Goal: Obtain resource: Download file/media

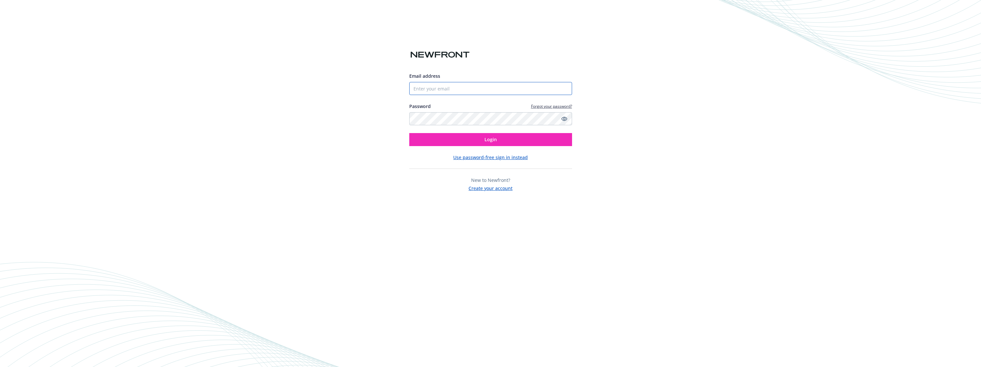
click at [444, 86] on input "Email address" at bounding box center [490, 88] width 163 height 13
click at [499, 157] on button "Use password-free sign in instead" at bounding box center [490, 157] width 75 height 7
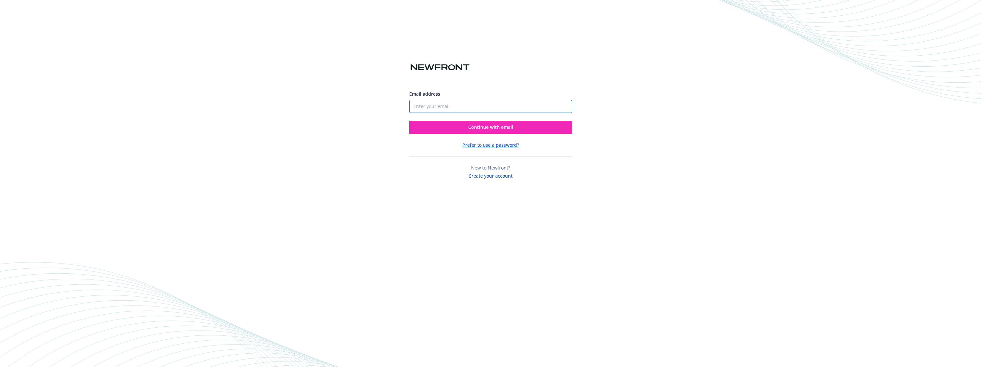
click at [453, 107] on input "Email address" at bounding box center [490, 106] width 163 height 13
type input "eva@defenseunicorns.com"
click at [538, 131] on button "Continue with email" at bounding box center [490, 127] width 163 height 13
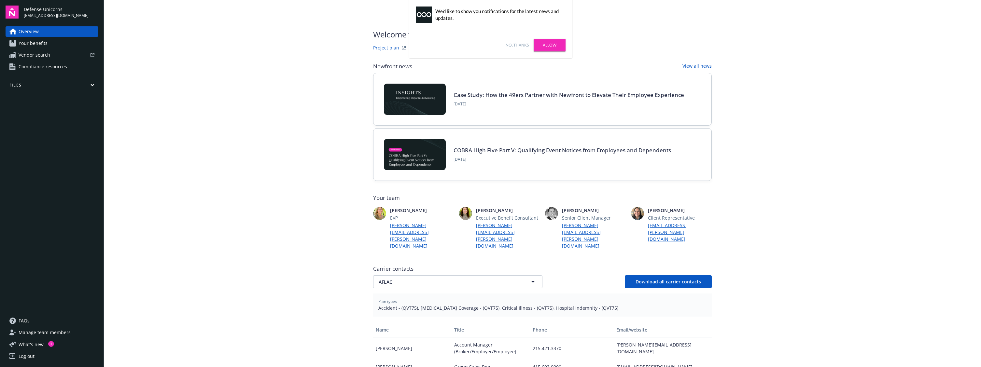
click at [379, 46] on link "Project plan" at bounding box center [386, 48] width 26 height 8
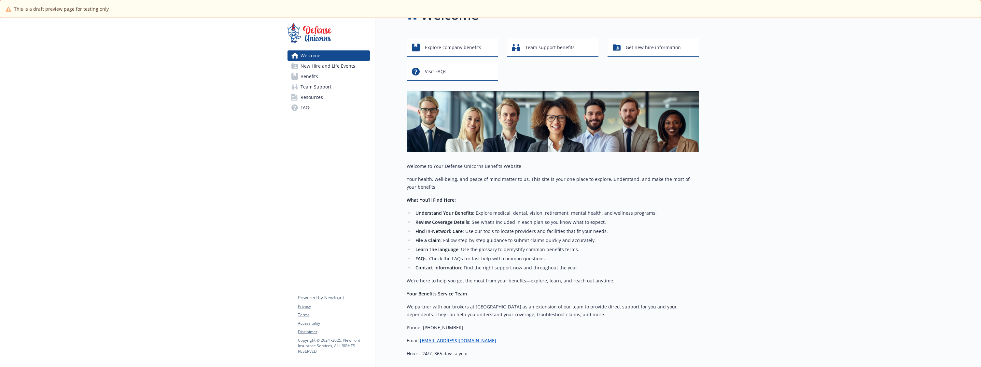
scroll to position [77, 0]
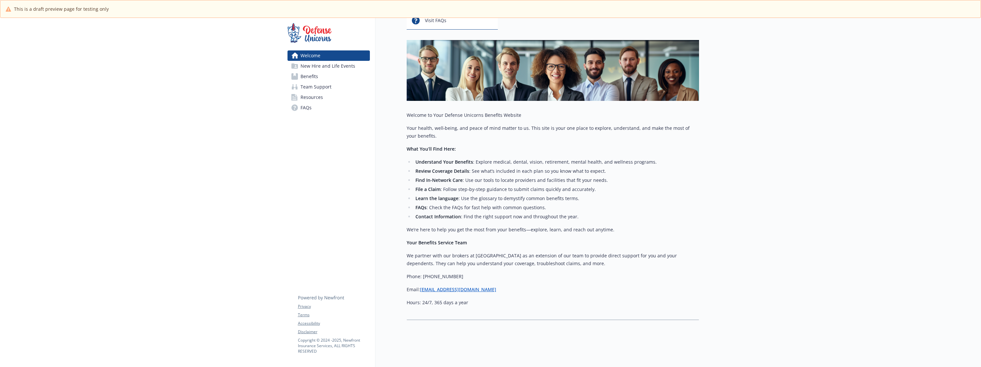
click at [315, 67] on span "New Hire and Life Events" at bounding box center [328, 66] width 55 height 10
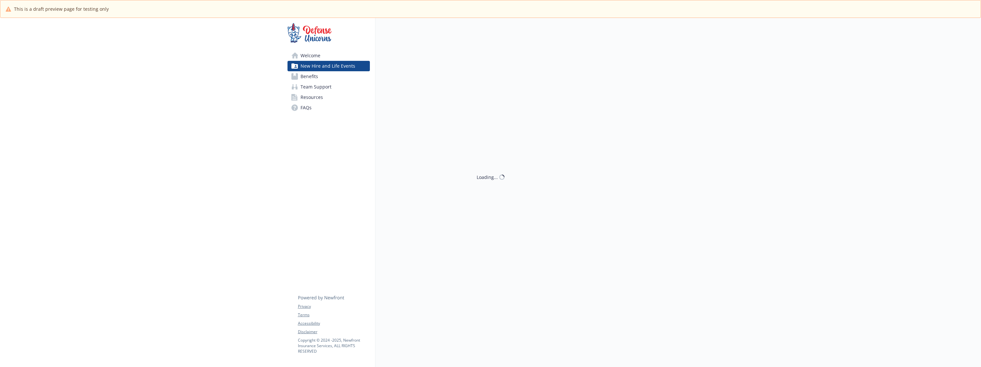
scroll to position [66, 0]
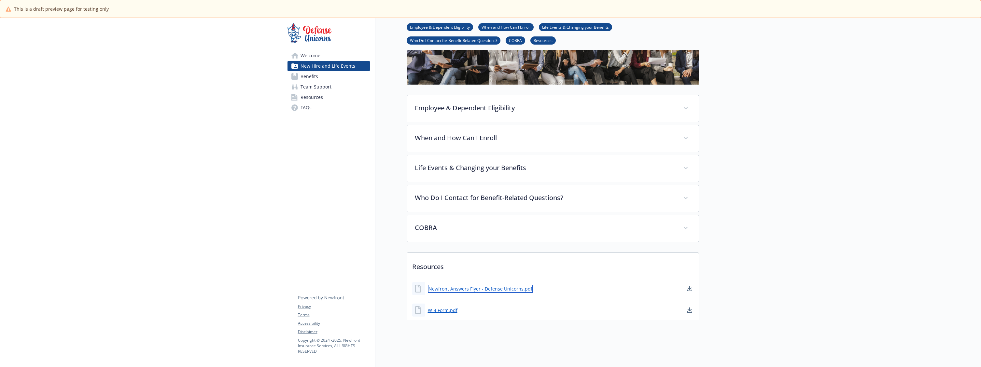
click at [493, 285] on link "Newfront Answers Flyer - Defense Unicorns.pdf" at bounding box center [480, 289] width 105 height 8
